Goal: Navigation & Orientation: Find specific page/section

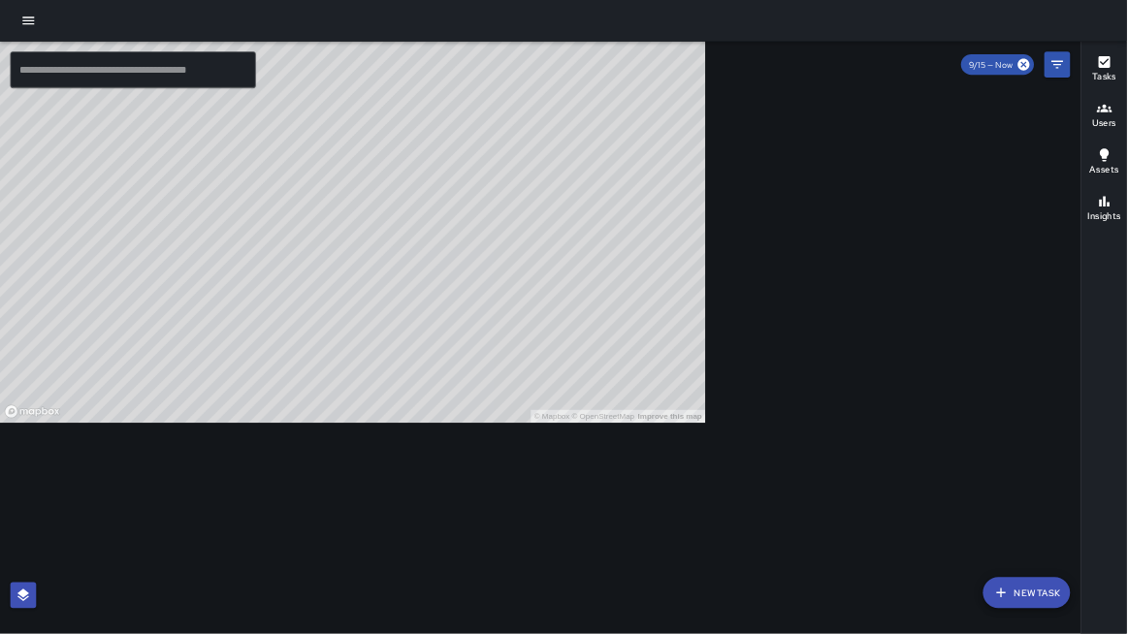
scroll to position [194, 0]
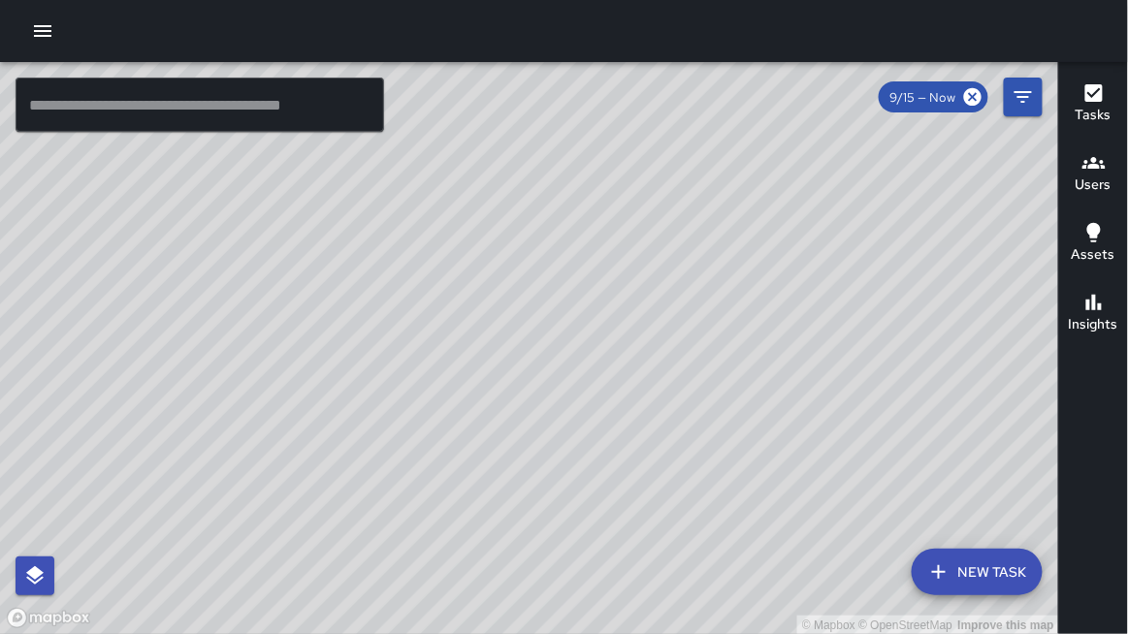
click at [177, 16] on div at bounding box center [564, 31] width 1128 height 62
drag, startPoint x: 159, startPoint y: 11, endPoint x: 156, endPoint y: 20, distance: 10.1
click at [157, 18] on div at bounding box center [564, 31] width 1128 height 62
drag, startPoint x: 158, startPoint y: 71, endPoint x: 158, endPoint y: 60, distance: 10.7
click at [159, 66] on div "© Mapbox © OpenStreetMap Improve this map" at bounding box center [529, 348] width 1059 height 573
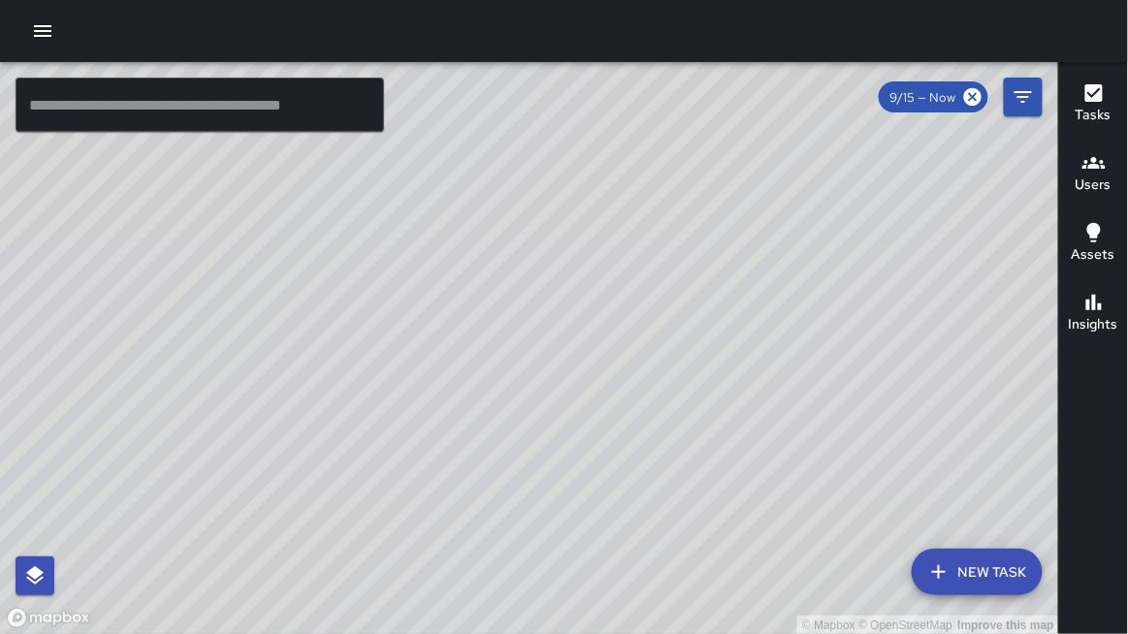
drag, startPoint x: 156, startPoint y: 52, endPoint x: 131, endPoint y: 37, distance: 29.6
click at [154, 48] on div at bounding box center [564, 31] width 1128 height 62
drag, startPoint x: 149, startPoint y: 521, endPoint x: 151, endPoint y: 3, distance: 517.9
click at [151, 3] on div at bounding box center [564, 31] width 1128 height 62
click at [35, 27] on icon "button" at bounding box center [42, 30] width 23 height 23
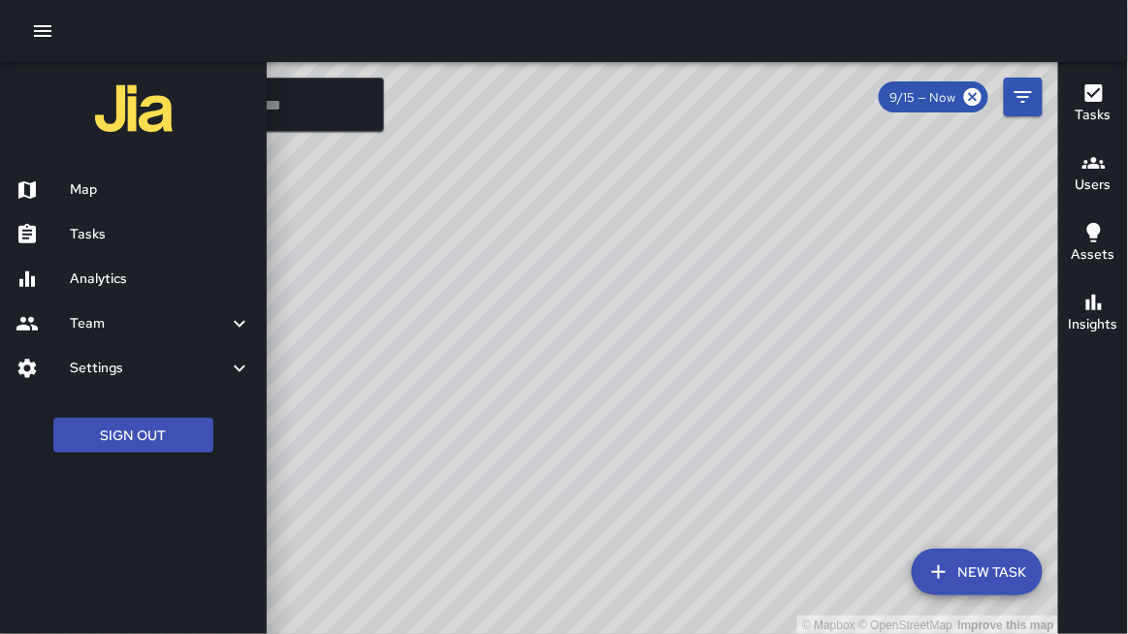
drag, startPoint x: 127, startPoint y: 325, endPoint x: 141, endPoint y: 333, distance: 15.6
click at [125, 327] on h6 "Team" at bounding box center [149, 323] width 158 height 21
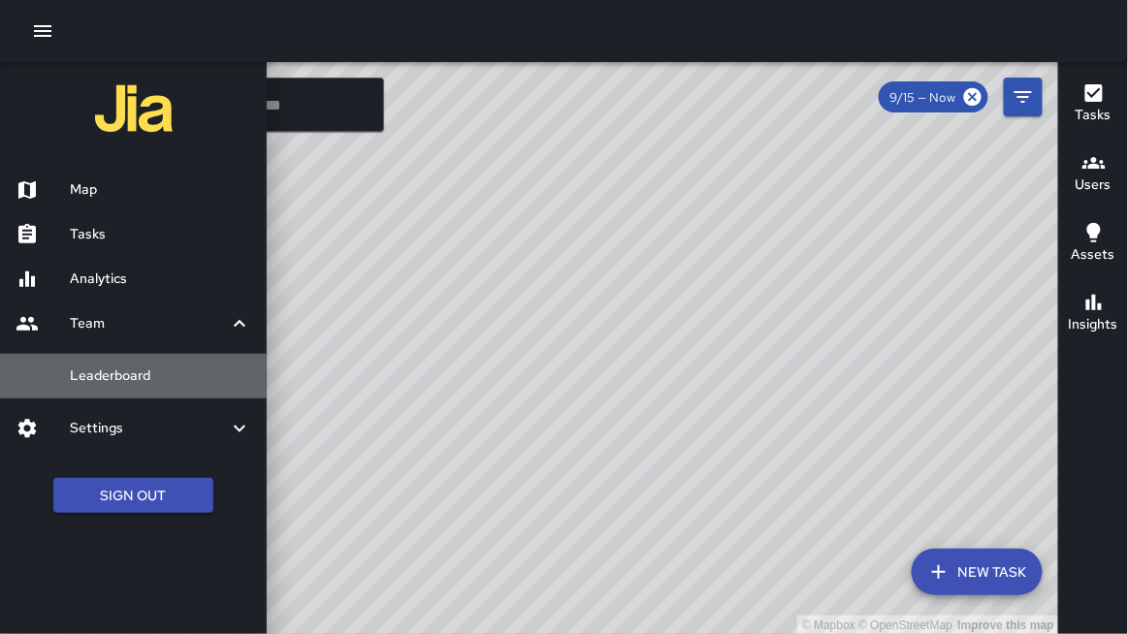
click at [119, 378] on h6 "Leaderboard" at bounding box center [160, 376] width 181 height 21
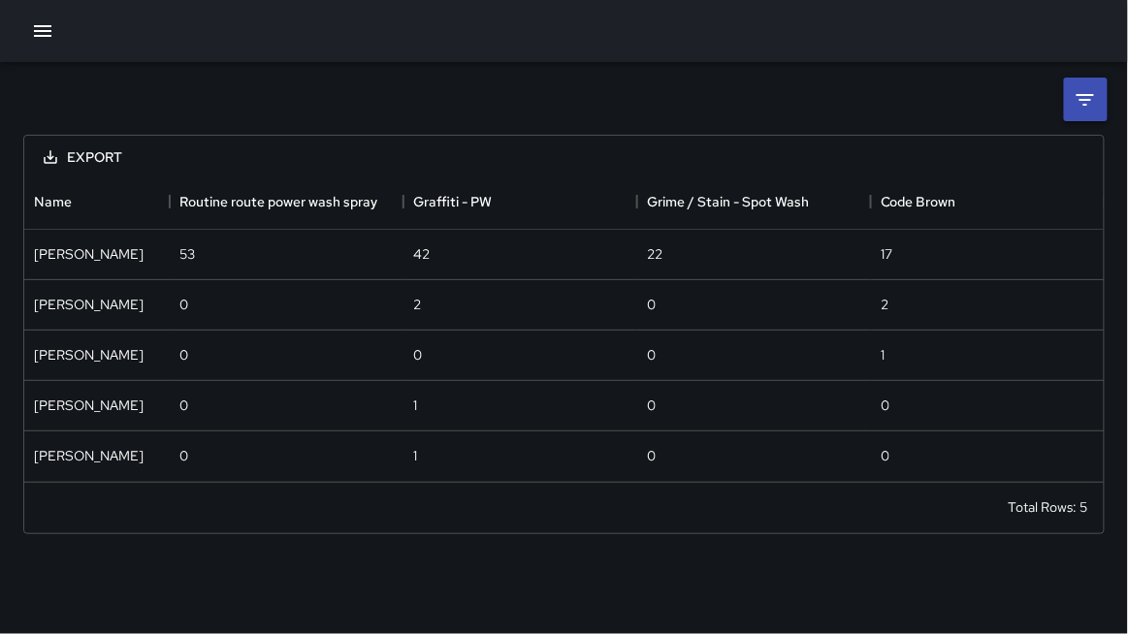
scroll to position [306, 1080]
click at [1093, 87] on li at bounding box center [1086, 100] width 44 height 44
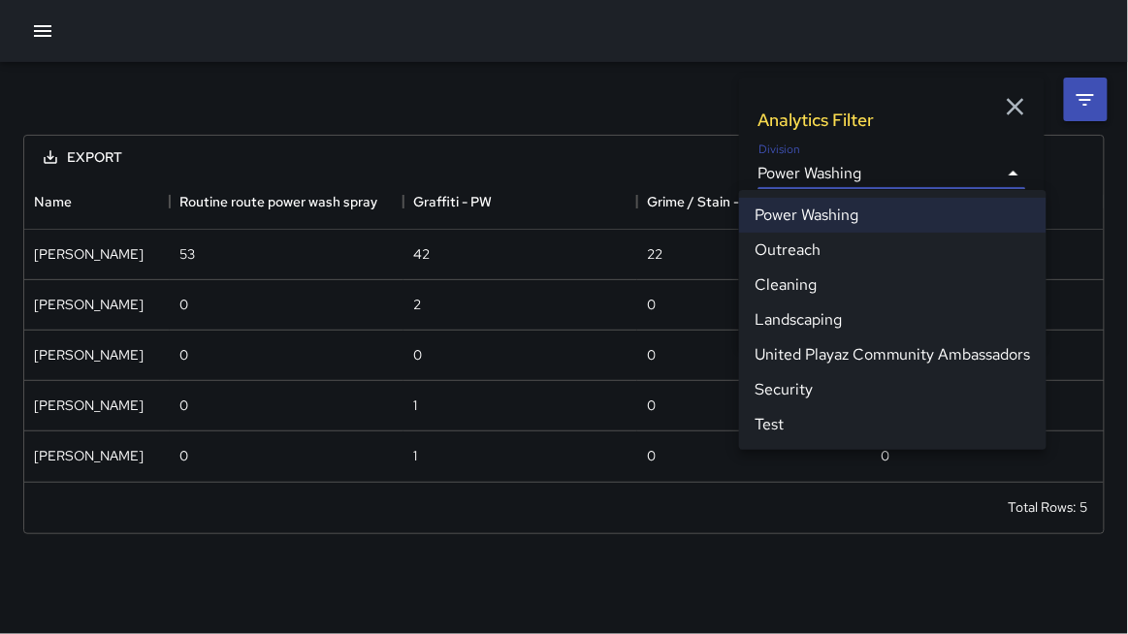
drag, startPoint x: 874, startPoint y: 171, endPoint x: 856, endPoint y: 190, distance: 26.1
click at [873, 171] on body "**********" at bounding box center [564, 317] width 1128 height 634
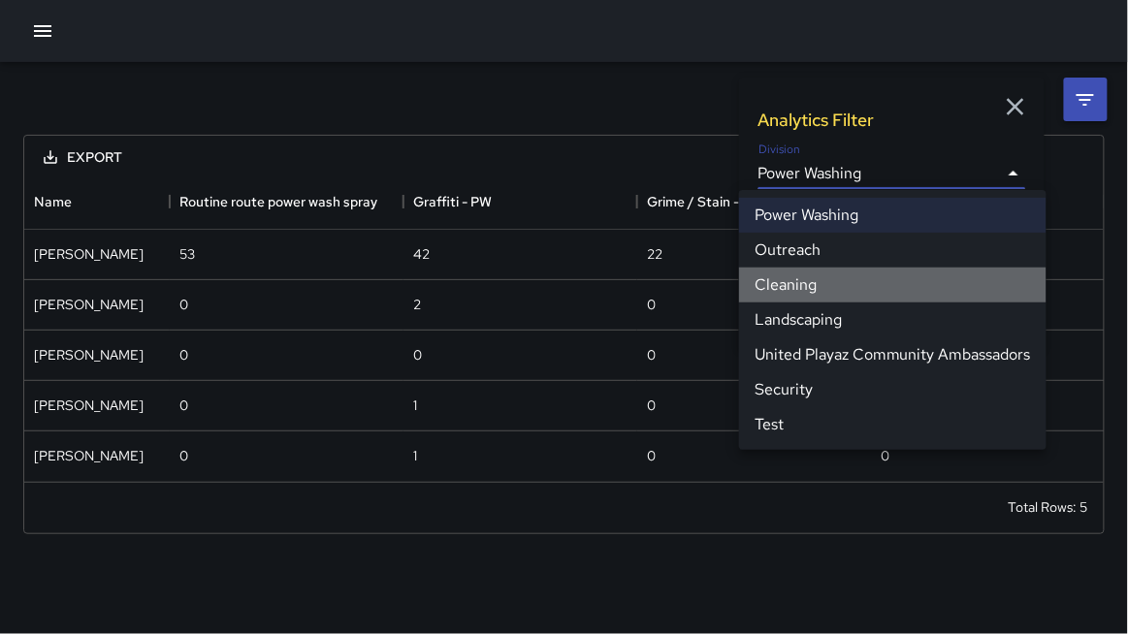
click at [794, 287] on li "Cleaning" at bounding box center [892, 285] width 307 height 35
type input "**********"
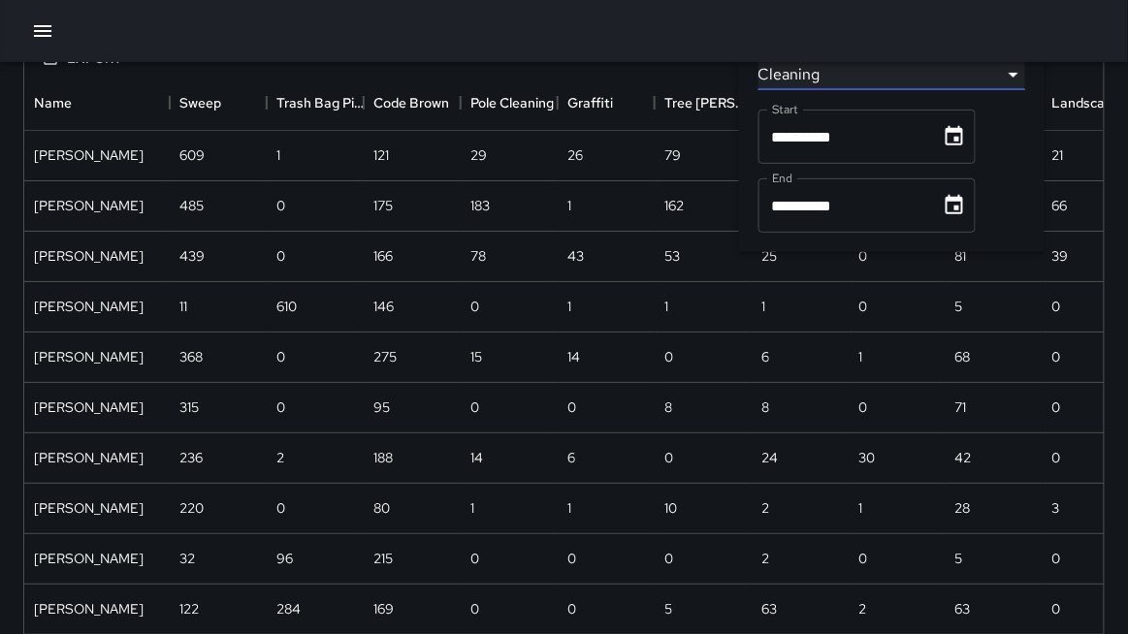
scroll to position [108, 0]
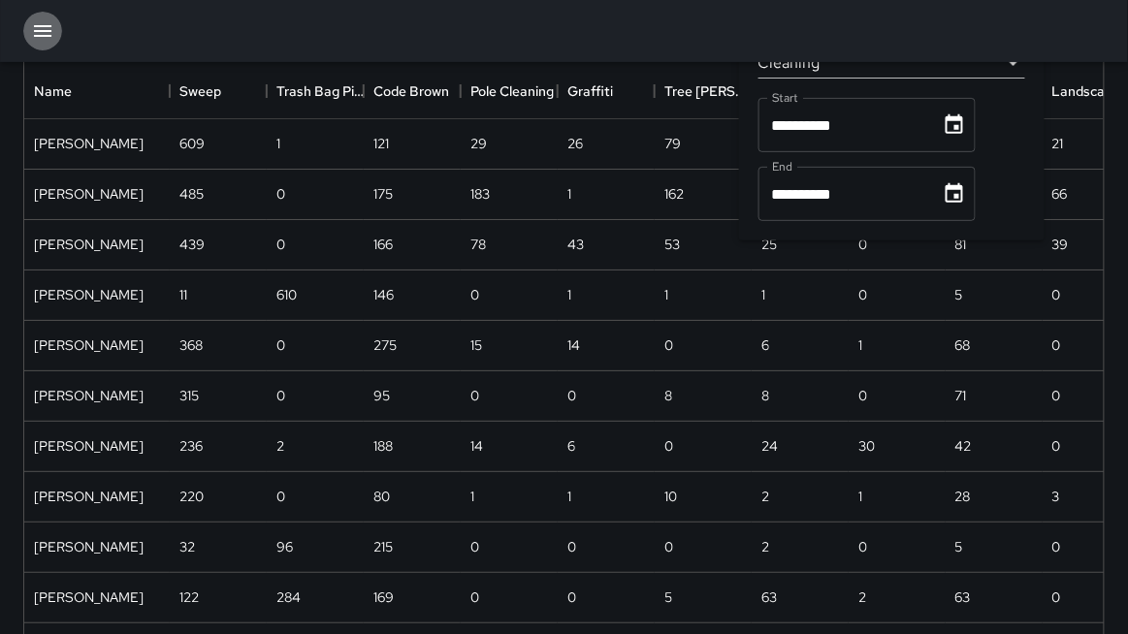
click at [36, 30] on icon "button" at bounding box center [42, 31] width 17 height 12
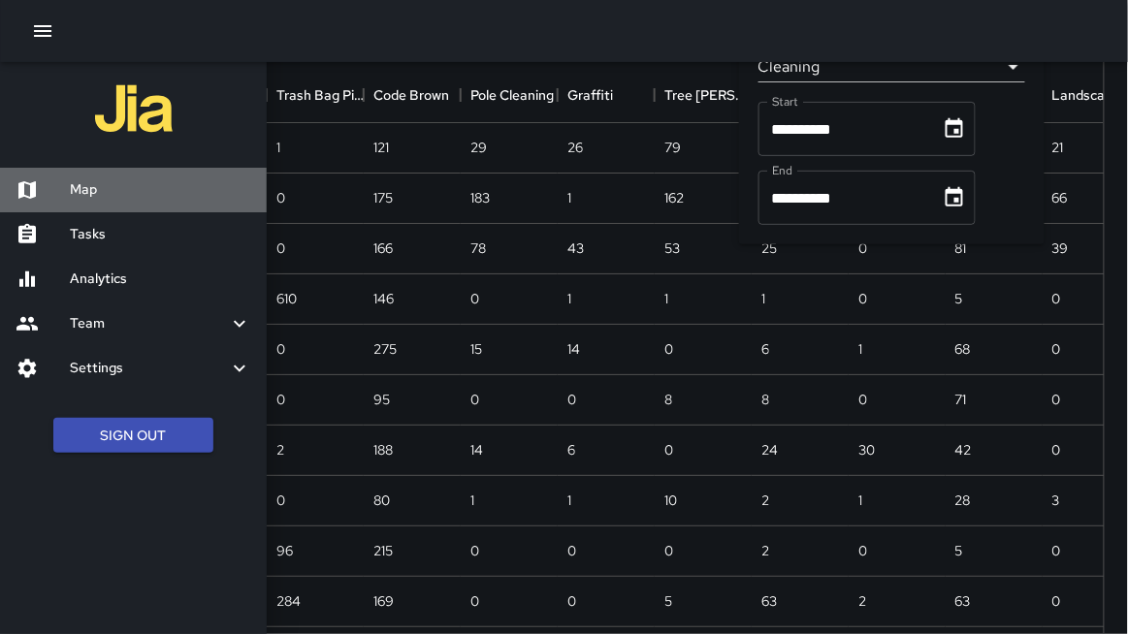
click at [88, 188] on h6 "Map" at bounding box center [160, 189] width 181 height 21
